Goal: Task Accomplishment & Management: Use online tool/utility

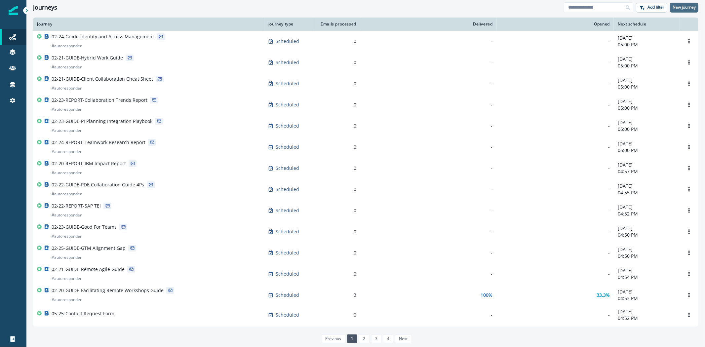
click at [678, 9] on p "New journey" at bounding box center [684, 7] width 23 height 5
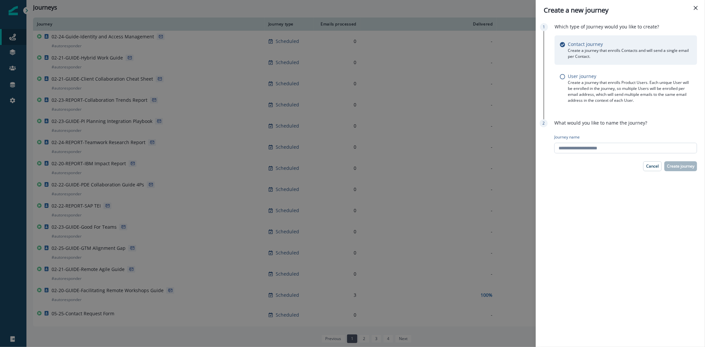
click at [645, 147] on input "Journey name" at bounding box center [625, 148] width 143 height 11
type input "**********"
click at [670, 167] on p "Create journey" at bounding box center [680, 166] width 27 height 5
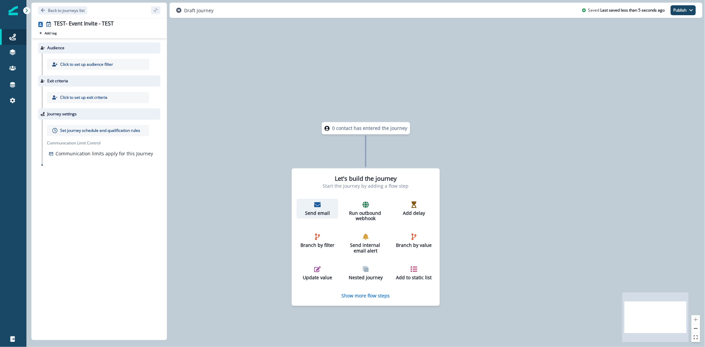
click at [316, 206] on icon "button" at bounding box center [317, 204] width 7 height 5
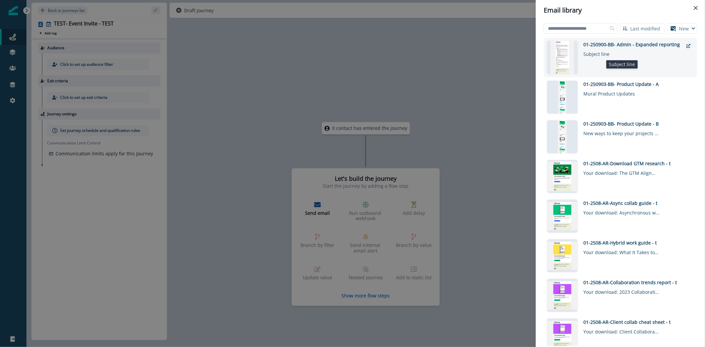
click at [591, 54] on div "Subject line" at bounding box center [621, 53] width 76 height 10
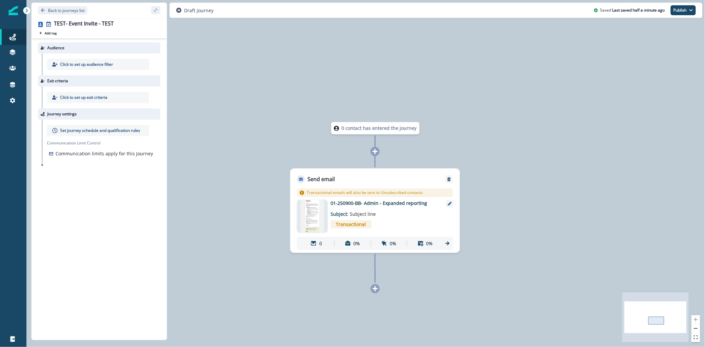
drag, startPoint x: 522, startPoint y: 275, endPoint x: 510, endPoint y: 199, distance: 77.6
drag, startPoint x: 510, startPoint y: 199, endPoint x: 438, endPoint y: 281, distance: 109.8
click at [443, 280] on div "0 contact has entered the journey Send email Email asset changed, journey repor…" at bounding box center [365, 173] width 678 height 347
click at [374, 288] on icon at bounding box center [375, 289] width 6 height 6
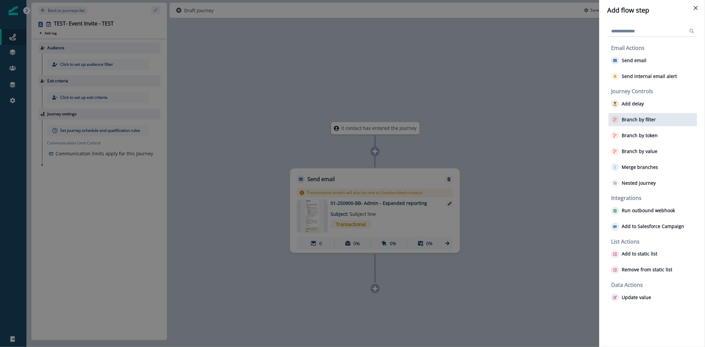
click at [630, 120] on p "Branch by filter" at bounding box center [639, 120] width 34 height 6
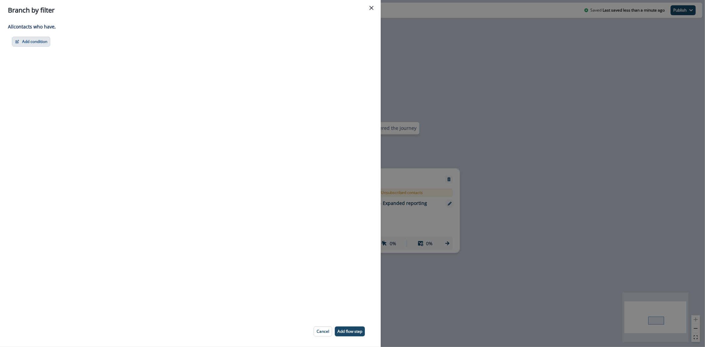
click at [44, 41] on button "Add condition" at bounding box center [31, 42] width 38 height 10
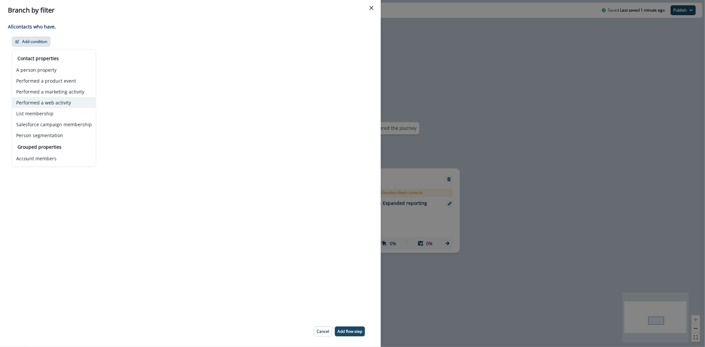
click at [48, 100] on button "Performed a web activity" at bounding box center [54, 102] width 84 height 11
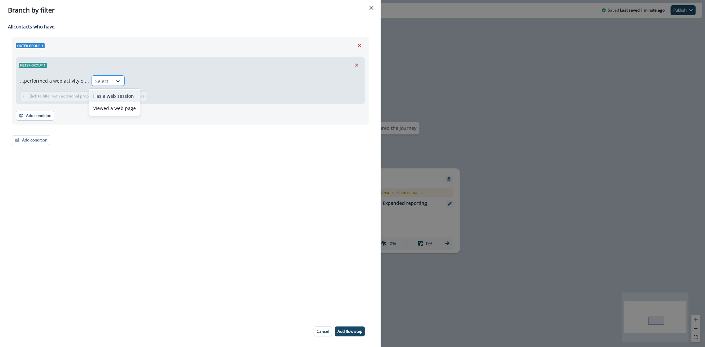
click at [117, 78] on icon at bounding box center [118, 81] width 6 height 7
click at [116, 78] on icon at bounding box center [118, 81] width 6 height 7
click at [357, 45] on icon "Remove" at bounding box center [360, 46] width 6 height 6
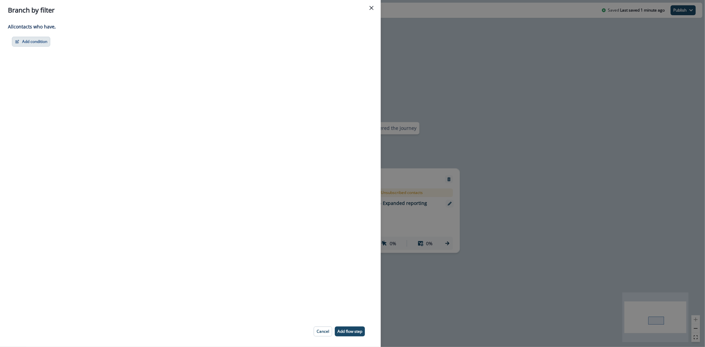
click at [45, 43] on button "Add condition" at bounding box center [31, 42] width 38 height 10
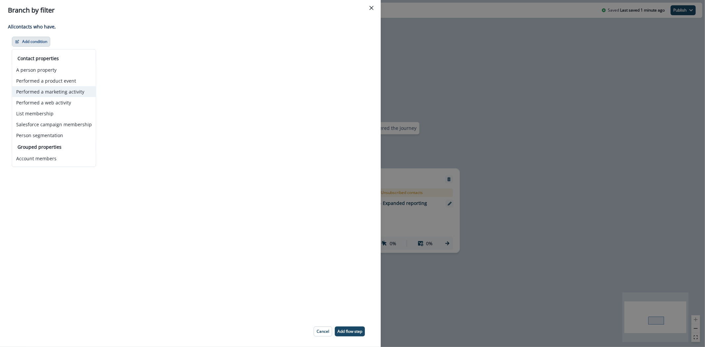
click at [65, 91] on button "Performed a marketing activity" at bounding box center [54, 91] width 84 height 11
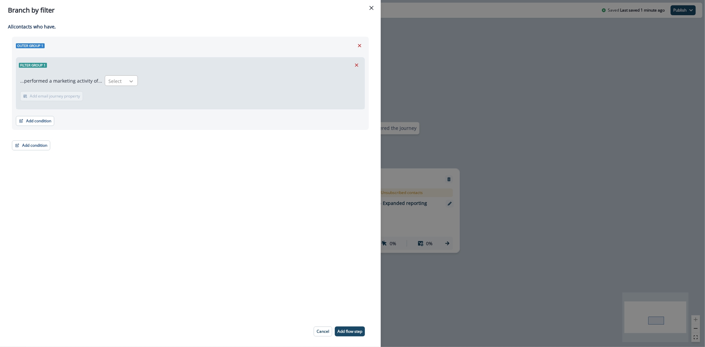
click at [129, 81] on icon at bounding box center [131, 81] width 6 height 7
click at [128, 78] on icon at bounding box center [131, 81] width 6 height 7
click at [112, 80] on div at bounding box center [115, 81] width 14 height 8
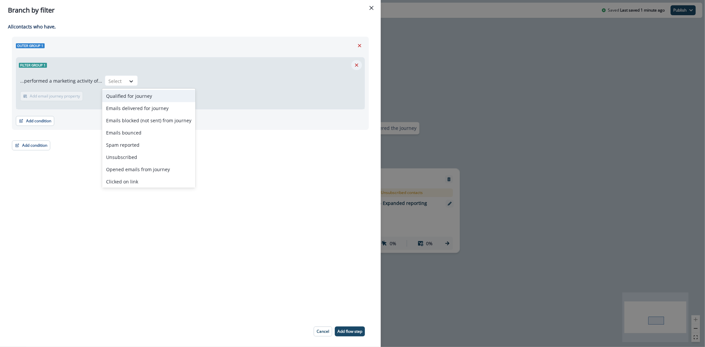
click at [356, 66] on icon "Remove" at bounding box center [356, 64] width 3 height 3
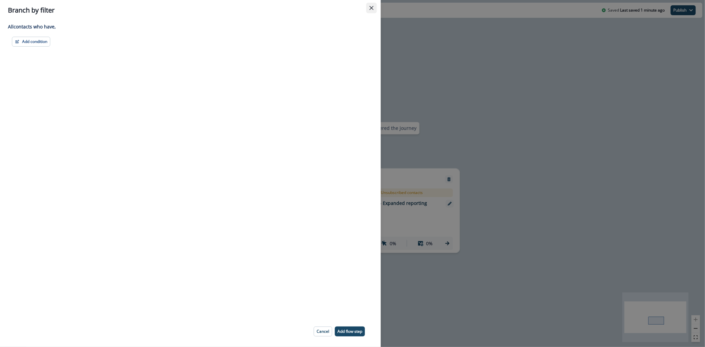
click at [372, 11] on button "Close" at bounding box center [371, 8] width 11 height 11
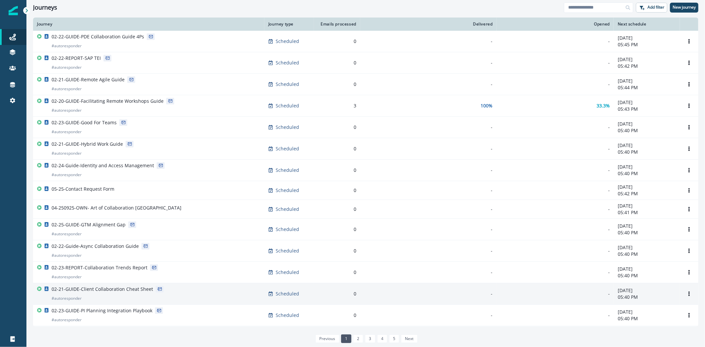
click at [117, 290] on p "02-21-GUIDE-Client Collaboration Cheat Sheet" at bounding box center [102, 289] width 101 height 7
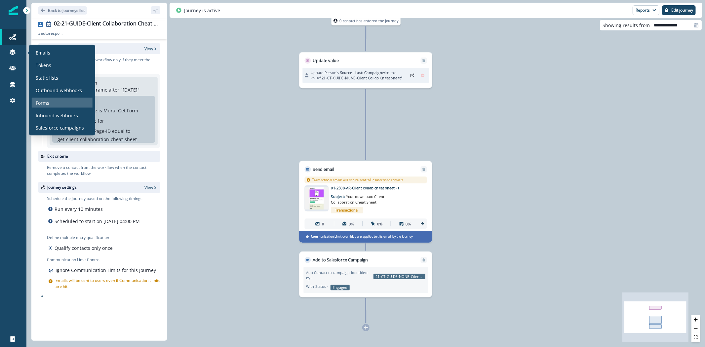
click at [45, 104] on p "Forms" at bounding box center [43, 102] width 14 height 7
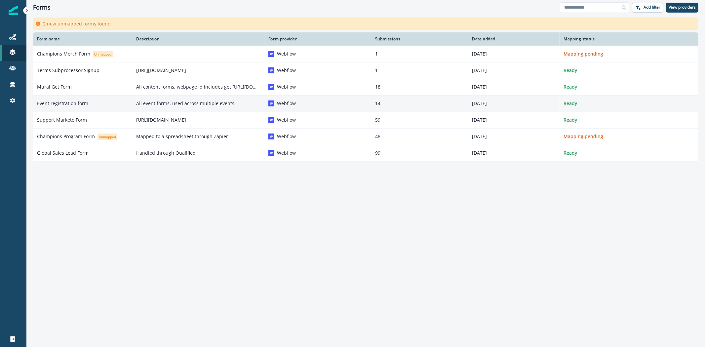
click at [145, 103] on p "All event forms, used across multiple events." at bounding box center [198, 103] width 124 height 7
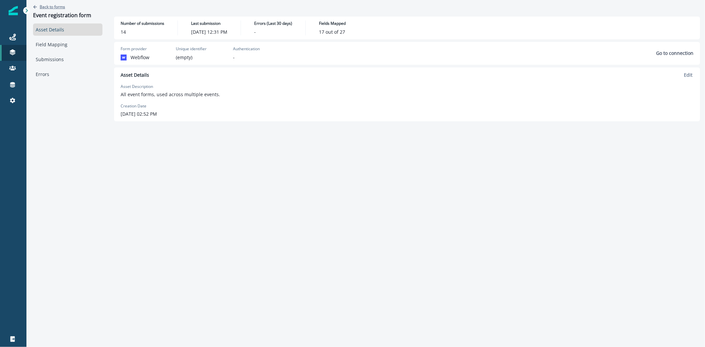
click at [49, 7] on p "Back to forms" at bounding box center [52, 7] width 25 height 6
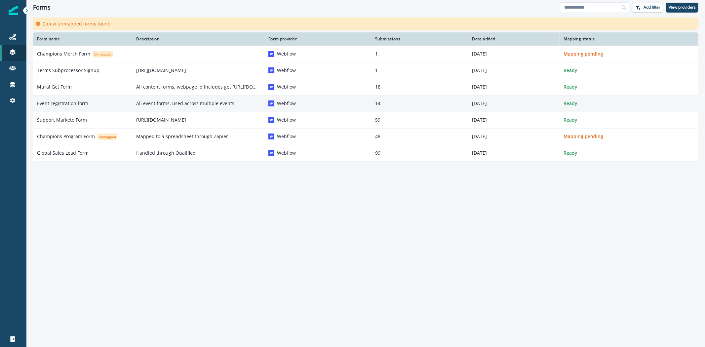
click at [94, 105] on div "Event registration form" at bounding box center [82, 103] width 91 height 7
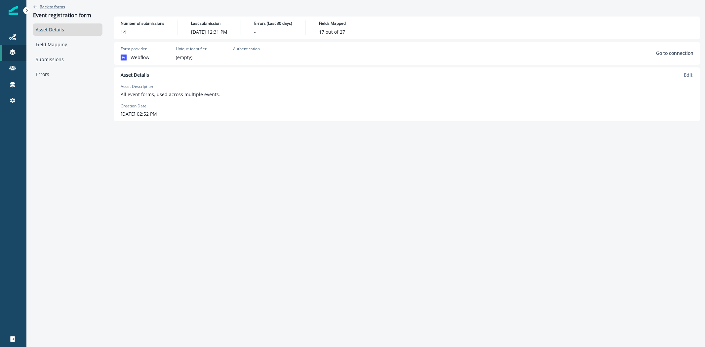
click at [42, 6] on p "Back to forms" at bounding box center [52, 7] width 25 height 6
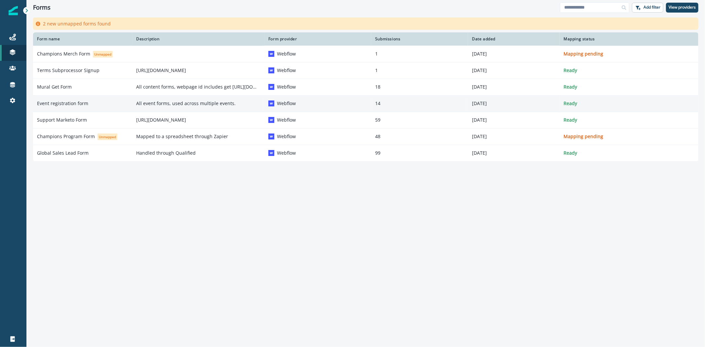
click at [88, 106] on div "Event registration form" at bounding box center [82, 103] width 91 height 7
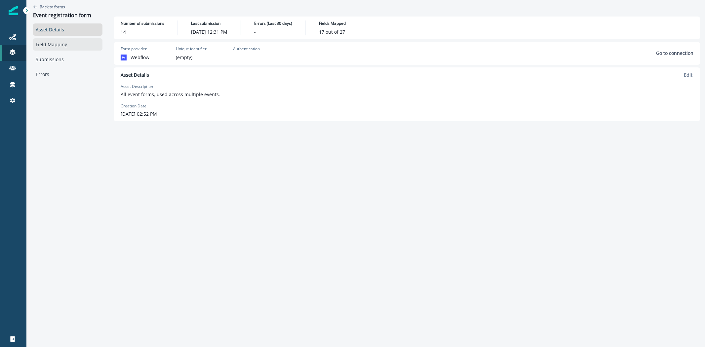
click at [58, 48] on link "Field Mapping" at bounding box center [67, 44] width 69 height 12
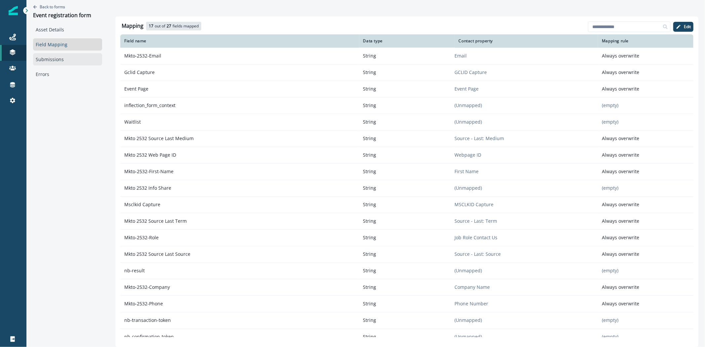
click at [52, 58] on link "Submissions" at bounding box center [67, 59] width 69 height 12
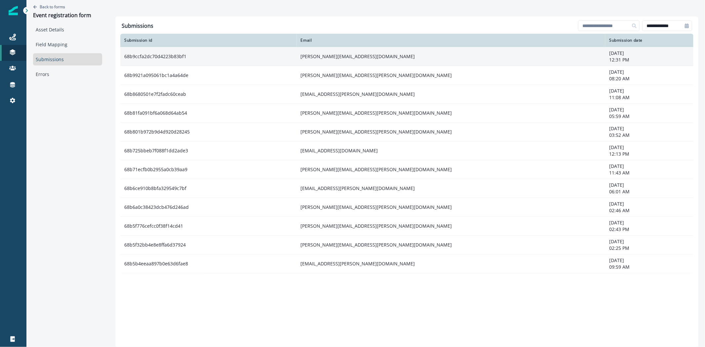
click at [199, 55] on td "68b9ccfa2dc70d4223b83bf1" at bounding box center [208, 56] width 176 height 19
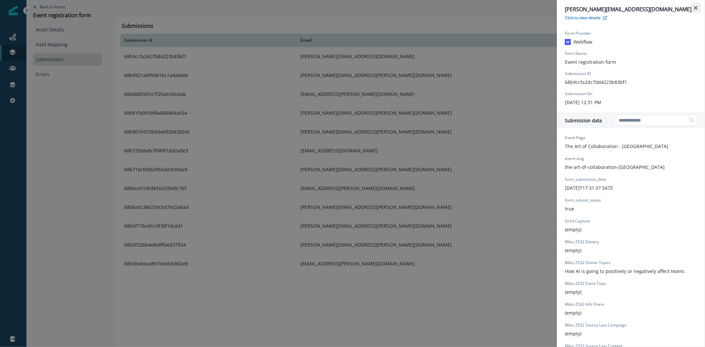
click at [693, 9] on button "Close" at bounding box center [695, 8] width 11 height 11
